Goal: Find specific page/section: Find specific page/section

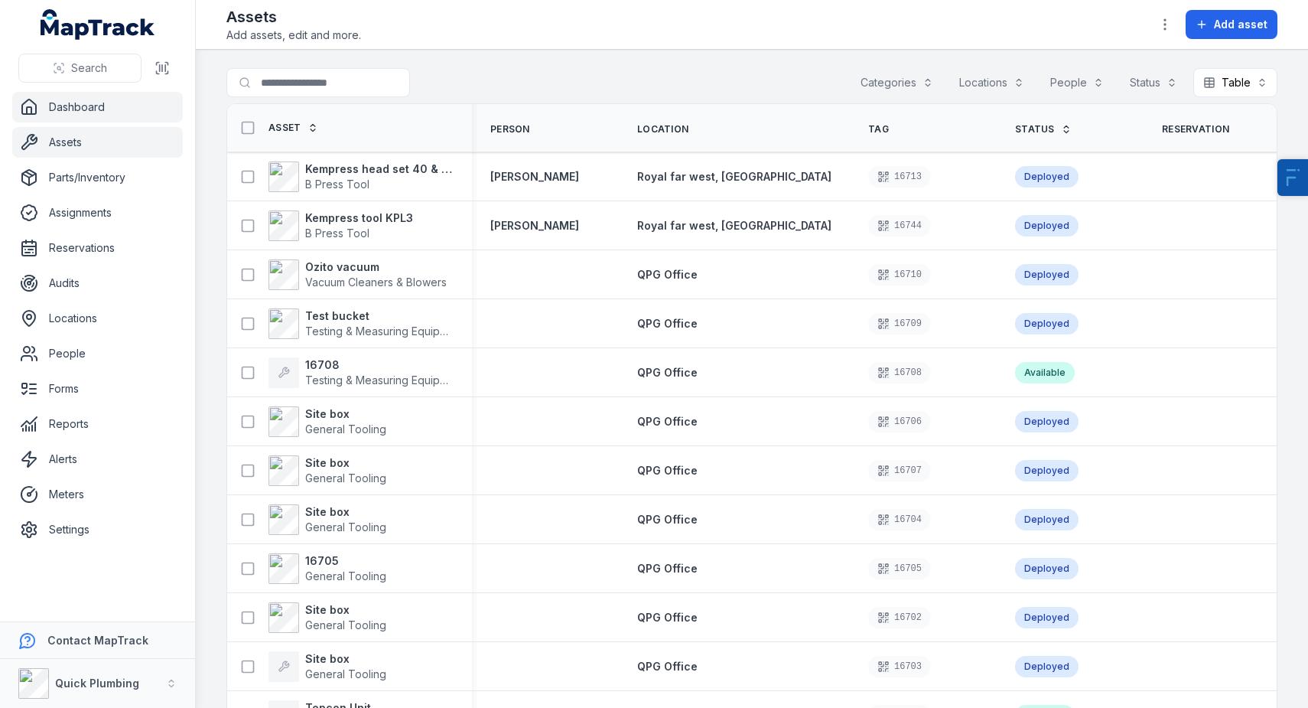
click at [78, 109] on link "Dashboard" at bounding box center [97, 107] width 171 height 31
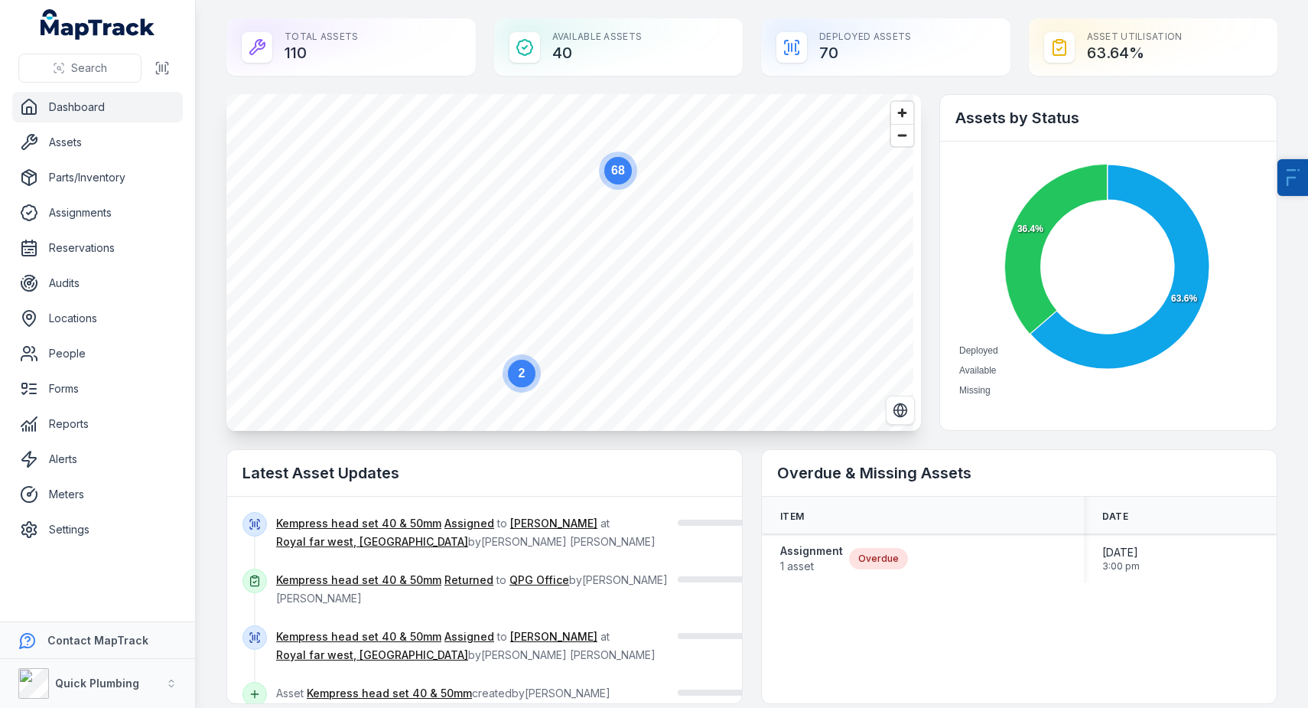
click at [406, 54] on div "Total Assets 110" at bounding box center [350, 46] width 249 height 57
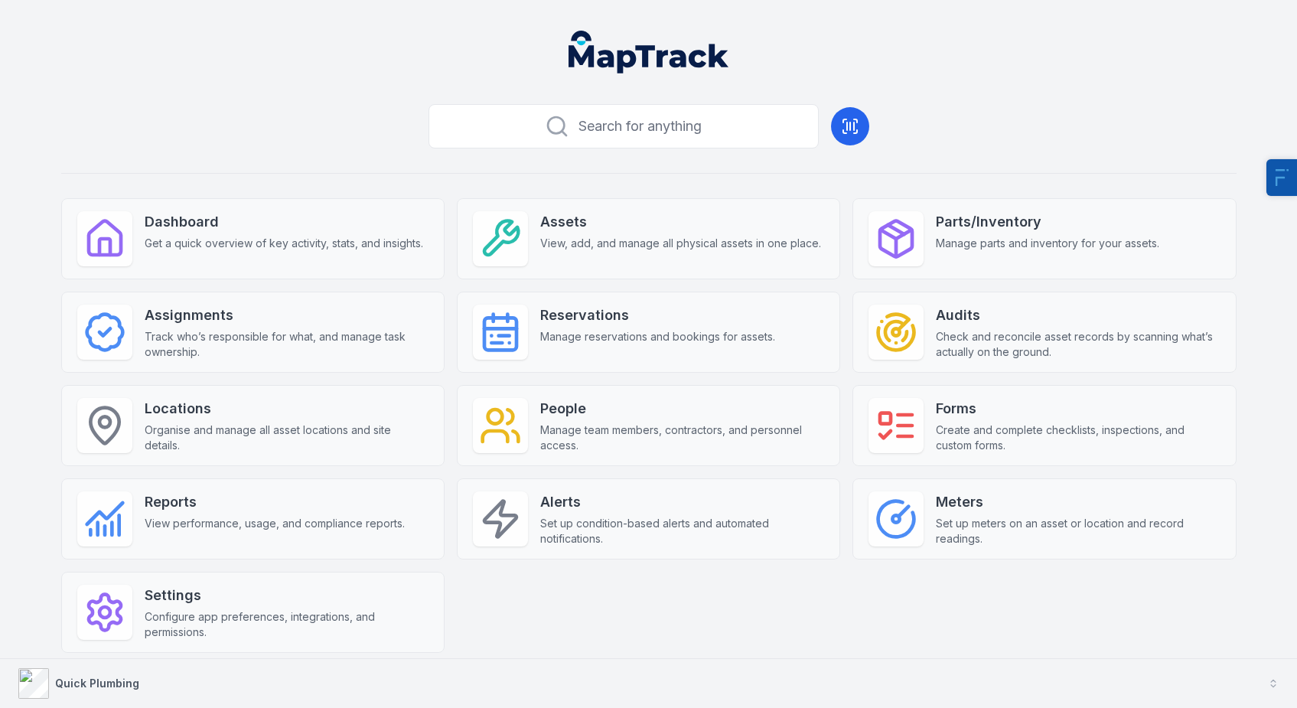
click at [133, 690] on div "Quick Plumbing" at bounding box center [97, 683] width 84 height 15
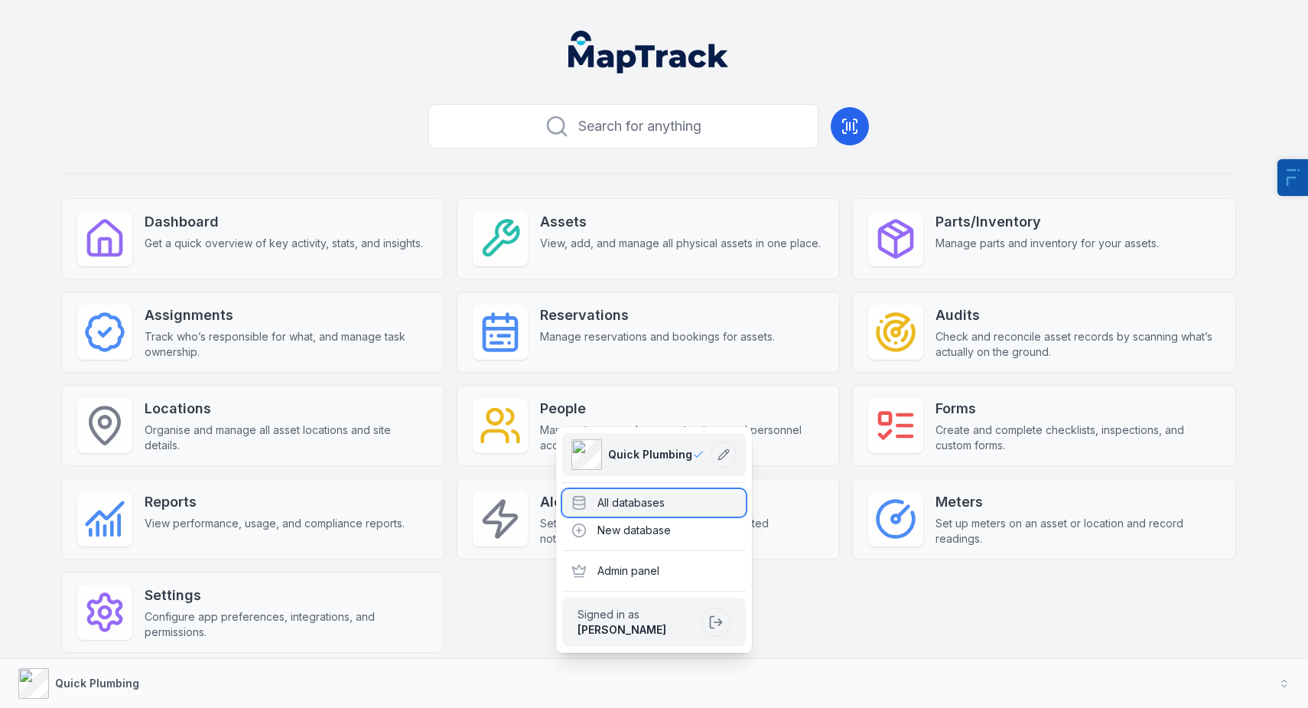
click at [656, 513] on div "All databases" at bounding box center [654, 503] width 184 height 28
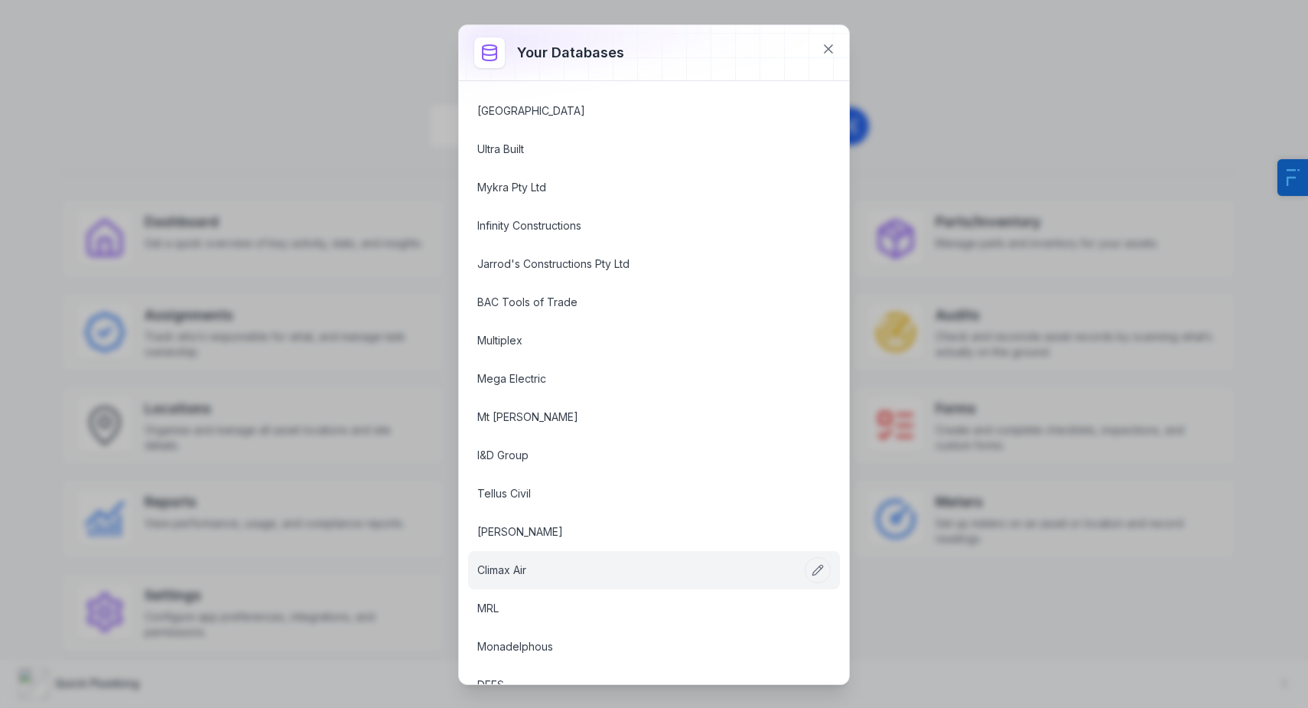
scroll to position [1287, 0]
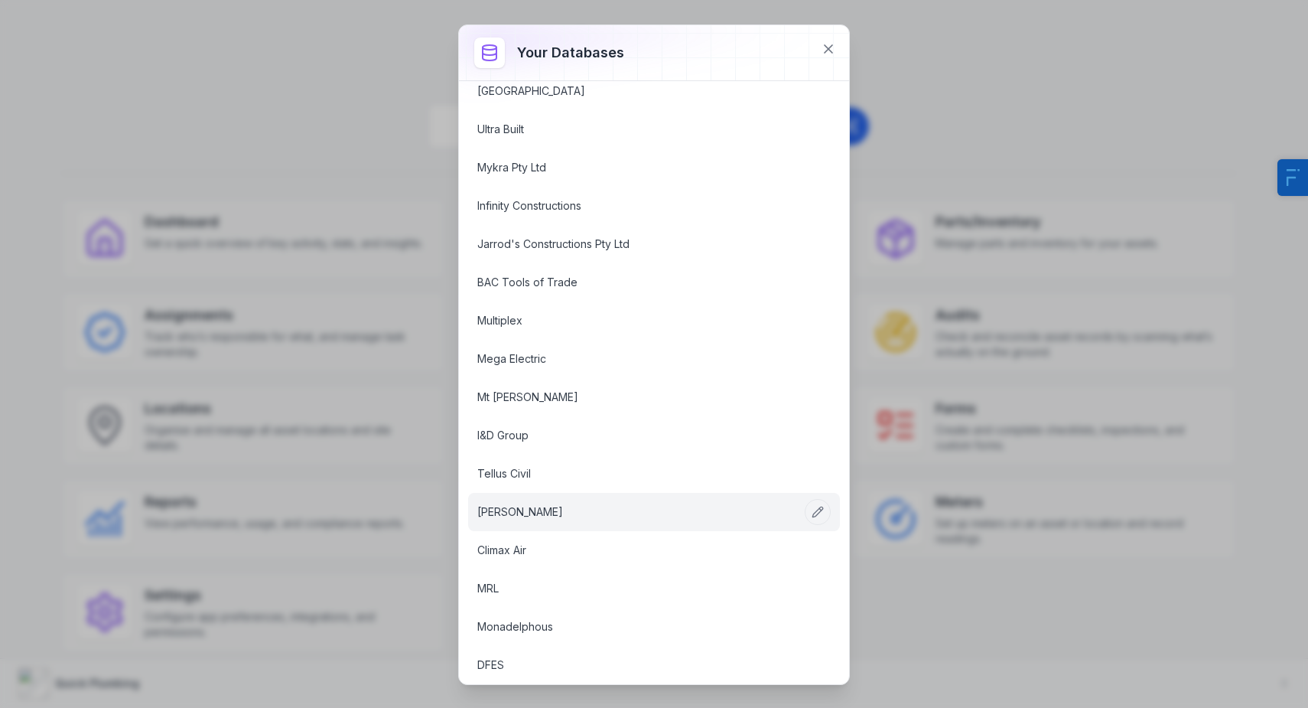
click at [517, 514] on link "[PERSON_NAME]" at bounding box center [635, 511] width 317 height 15
